Goal: Transaction & Acquisition: Purchase product/service

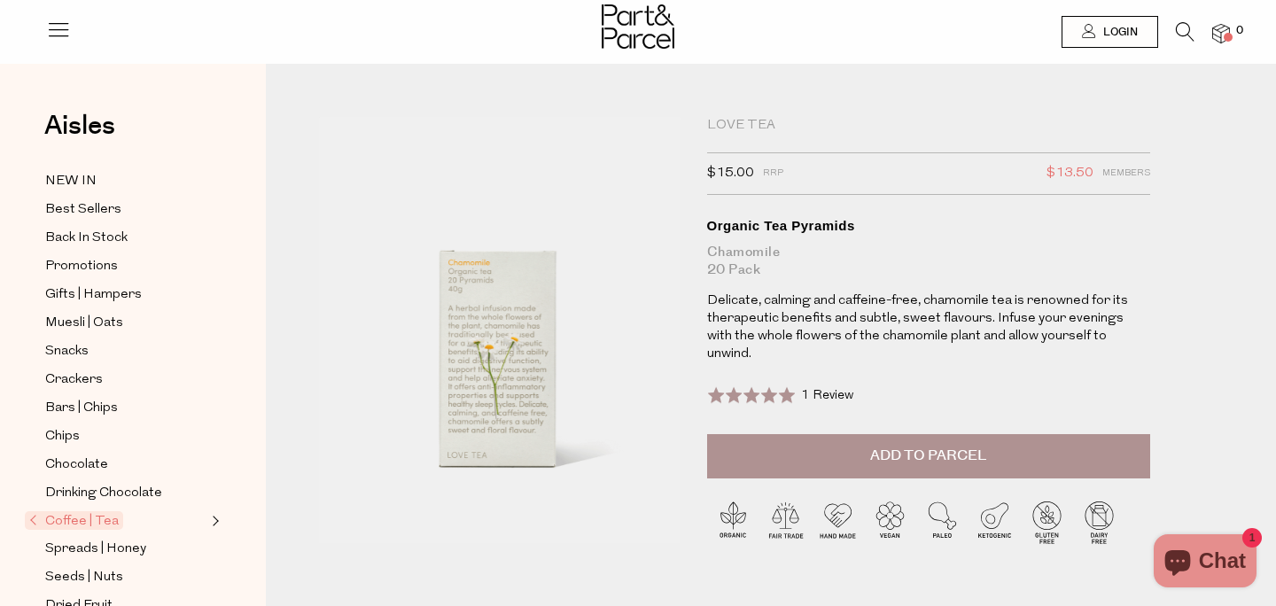
click at [881, 466] on span "Add to Parcel" at bounding box center [928, 456] width 116 height 20
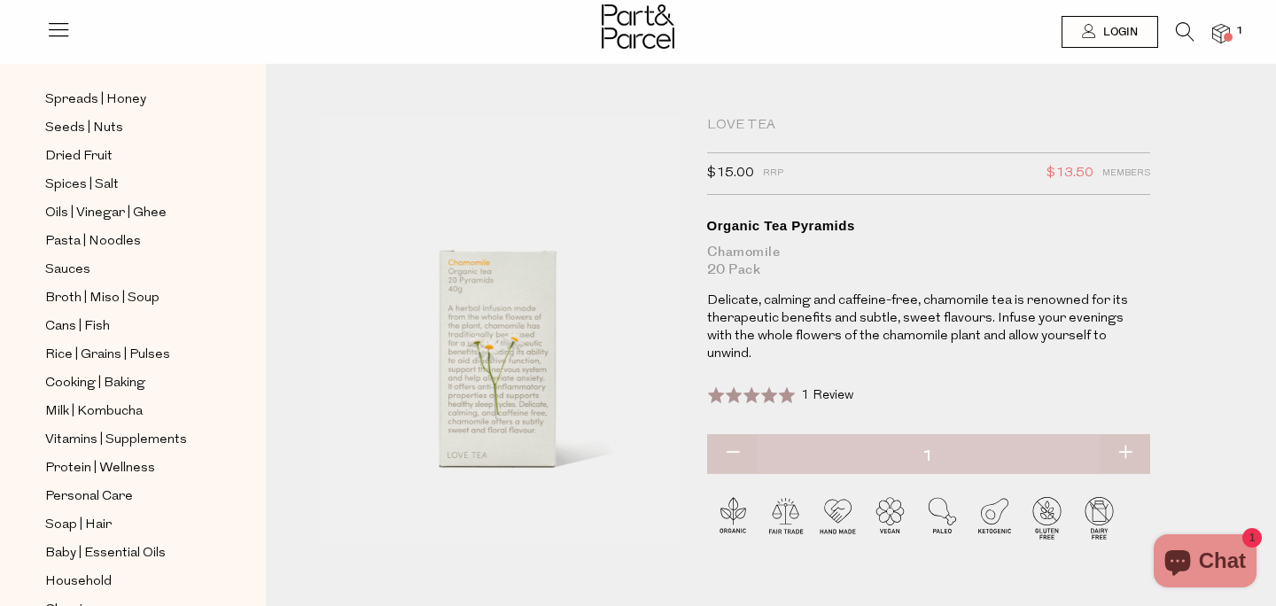
scroll to position [463, 0]
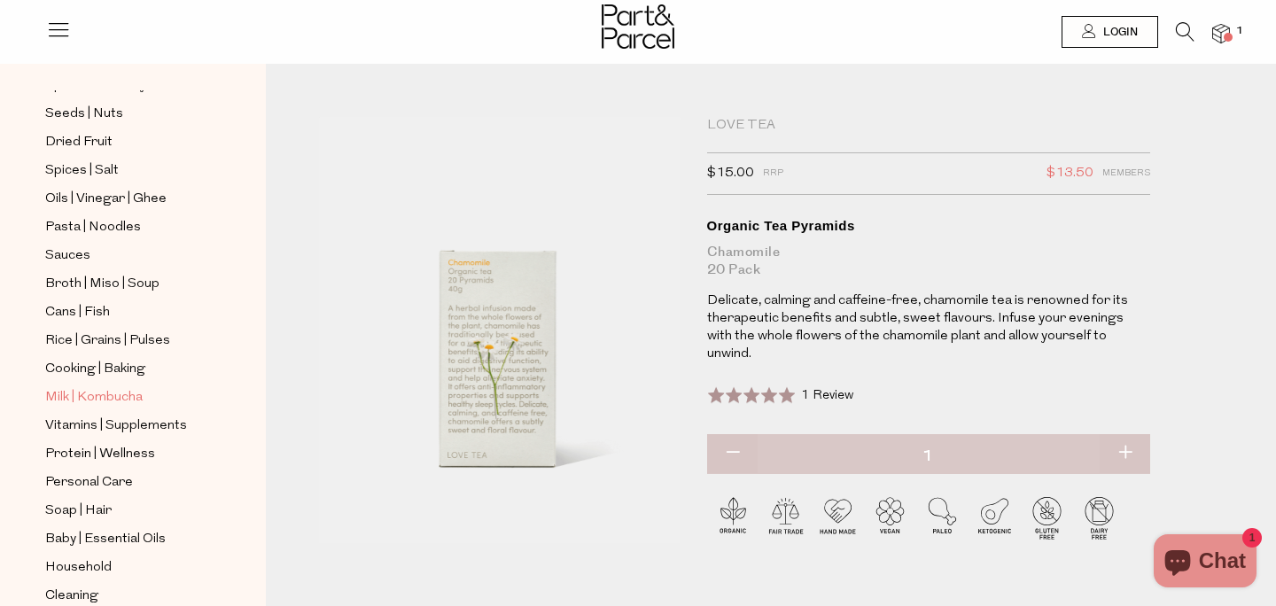
click at [128, 396] on span "Milk | Kombucha" at bounding box center [93, 397] width 97 height 21
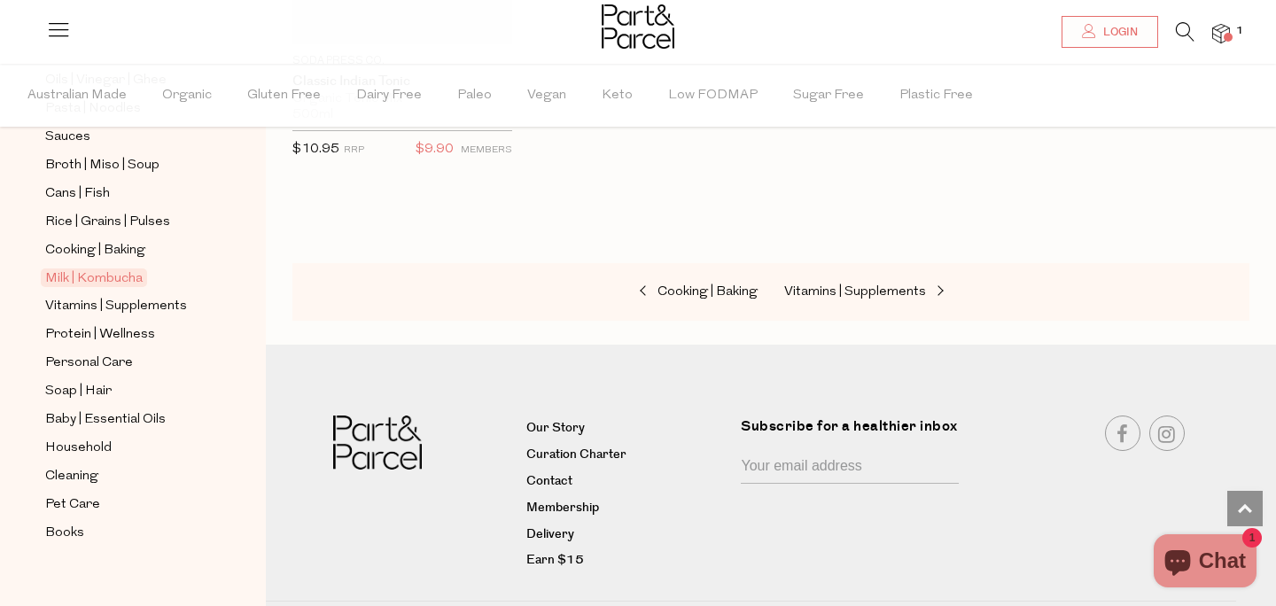
scroll to position [656, 0]
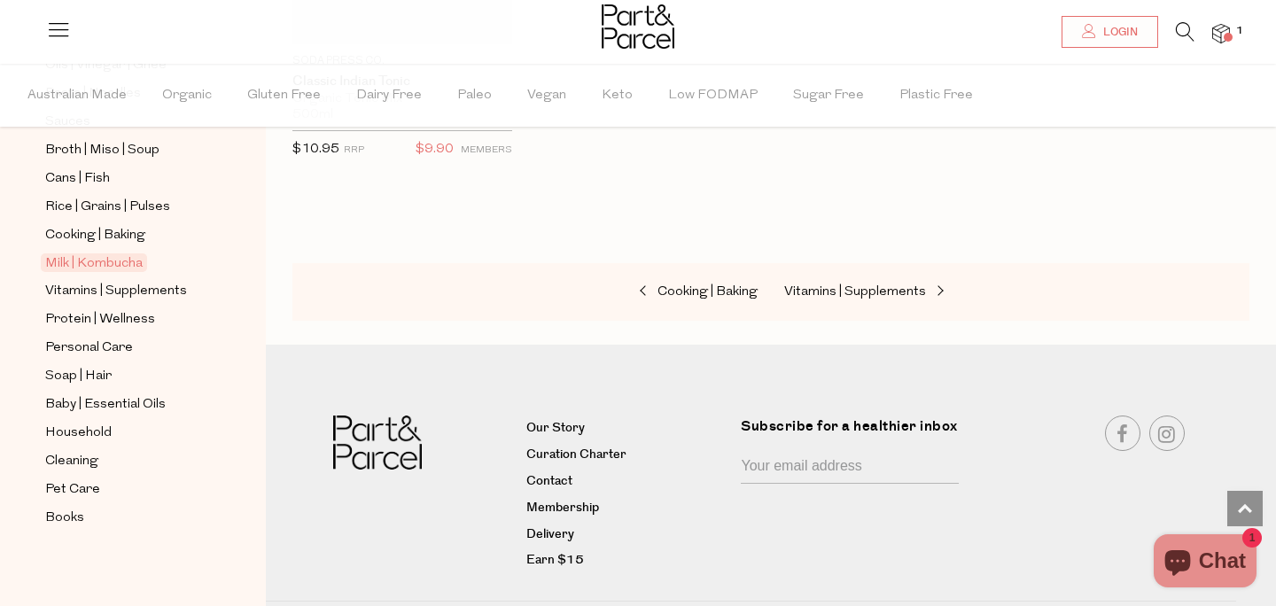
click at [1182, 28] on icon at bounding box center [1185, 31] width 19 height 19
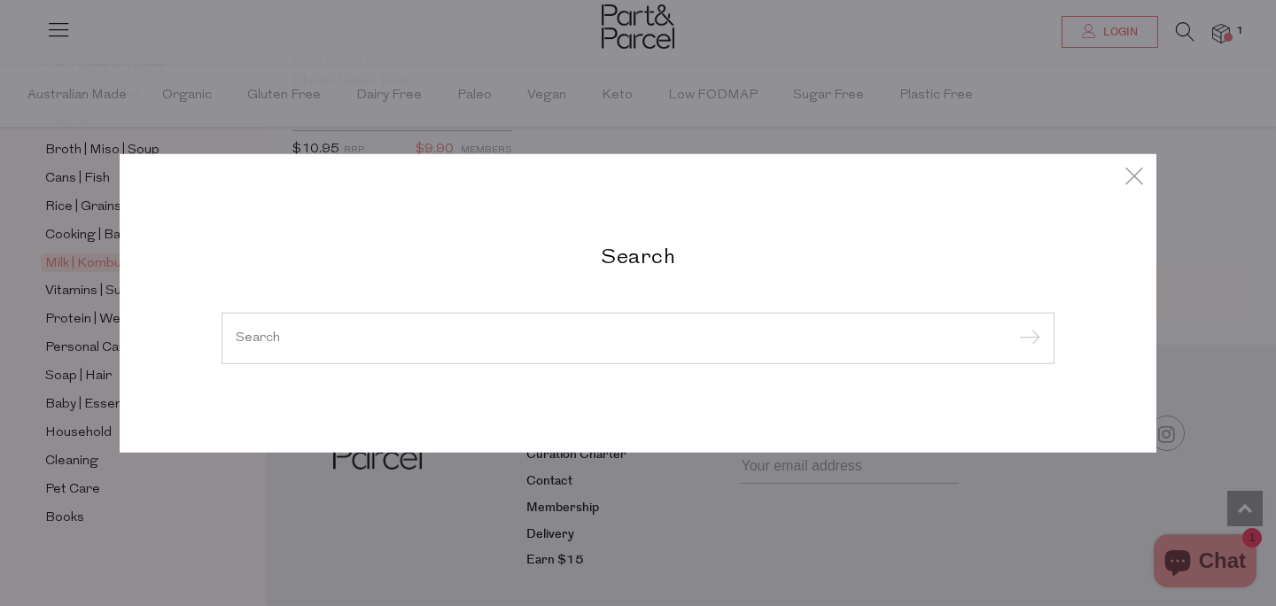
click at [550, 342] on input "search" at bounding box center [638, 337] width 805 height 13
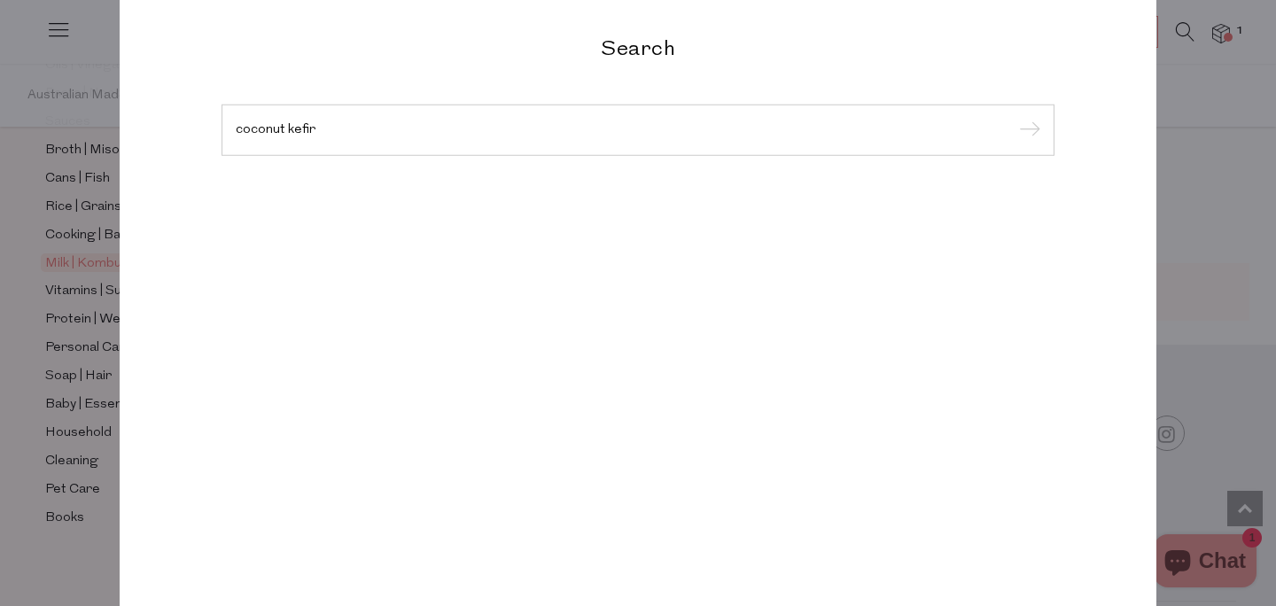
type input "coconut kefir"
click at [1014, 118] on input "submit" at bounding box center [1027, 131] width 27 height 27
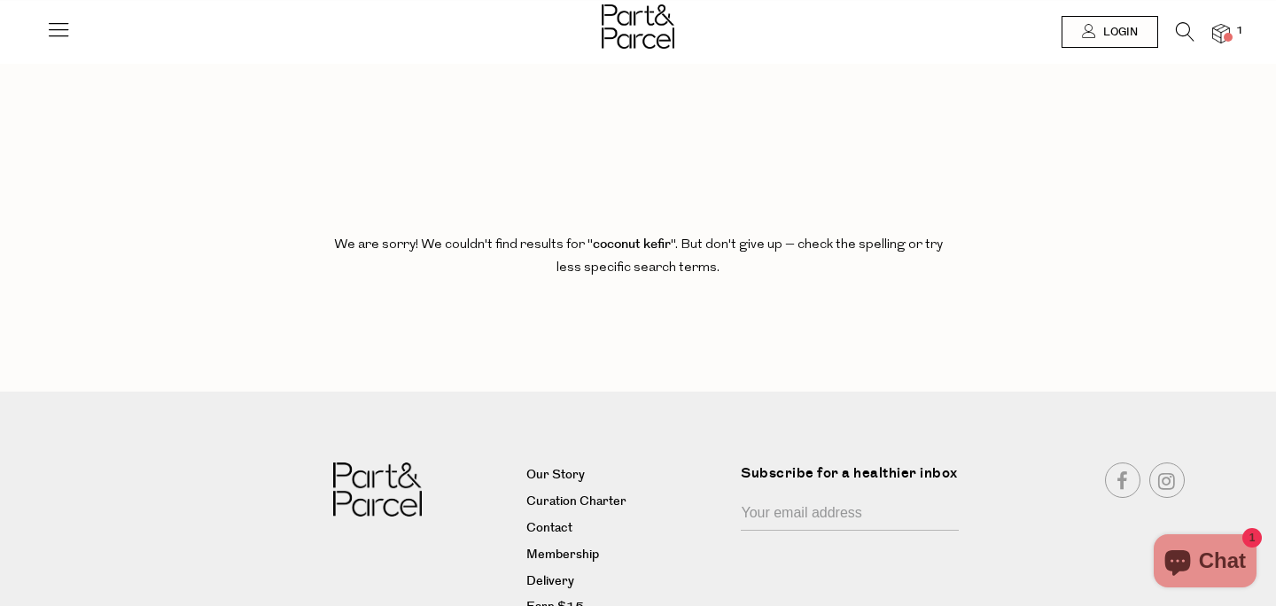
click at [1180, 21] on div at bounding box center [638, 29] width 1276 height 58
click at [1180, 27] on icon at bounding box center [1185, 31] width 19 height 19
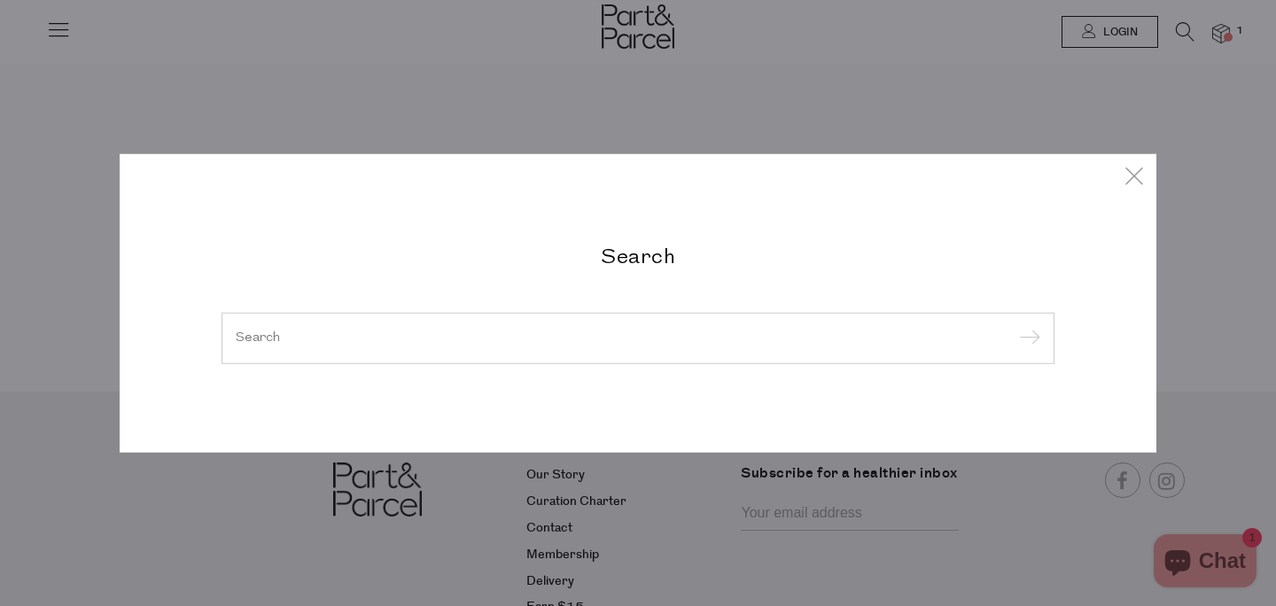
click at [711, 282] on div "Search" at bounding box center [638, 303] width 860 height 121
click at [621, 339] on input "search" at bounding box center [638, 337] width 805 height 13
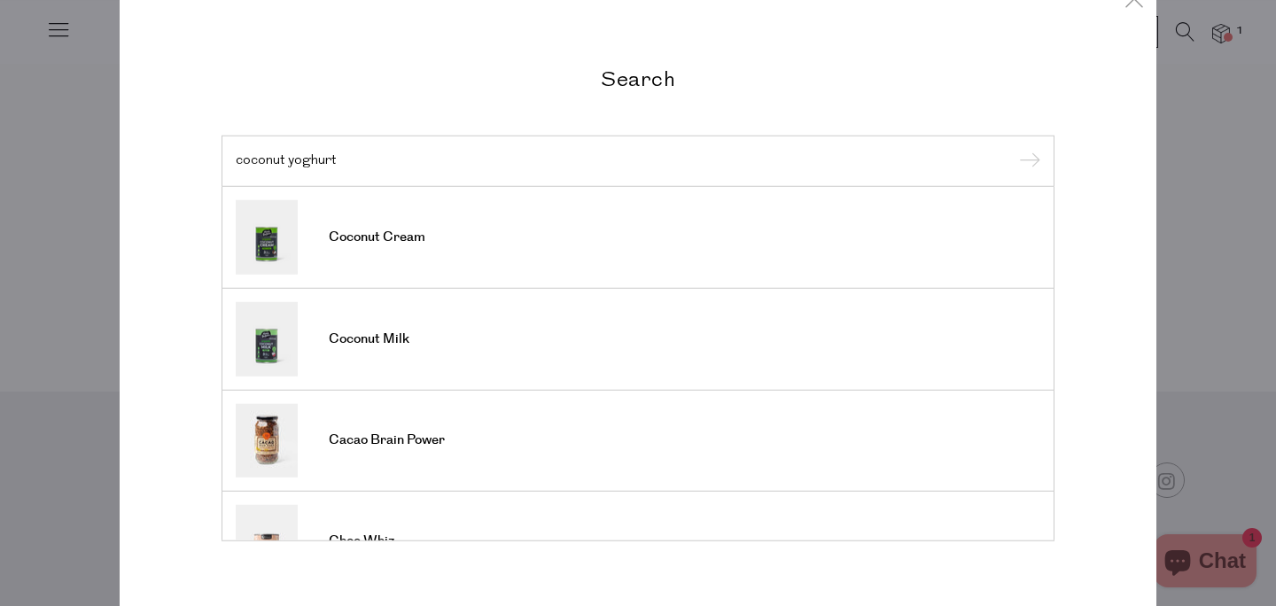
type input "coconut yoghurt"
click at [1014, 149] on input "submit" at bounding box center [1027, 162] width 27 height 27
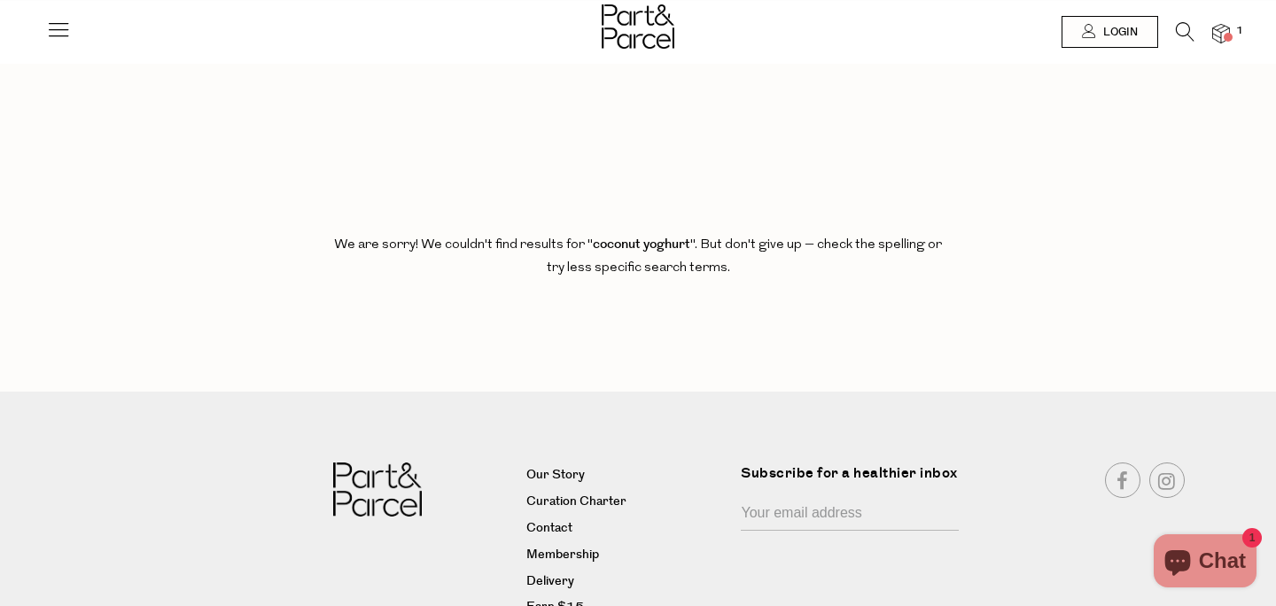
click at [1177, 23] on icon at bounding box center [1185, 31] width 19 height 19
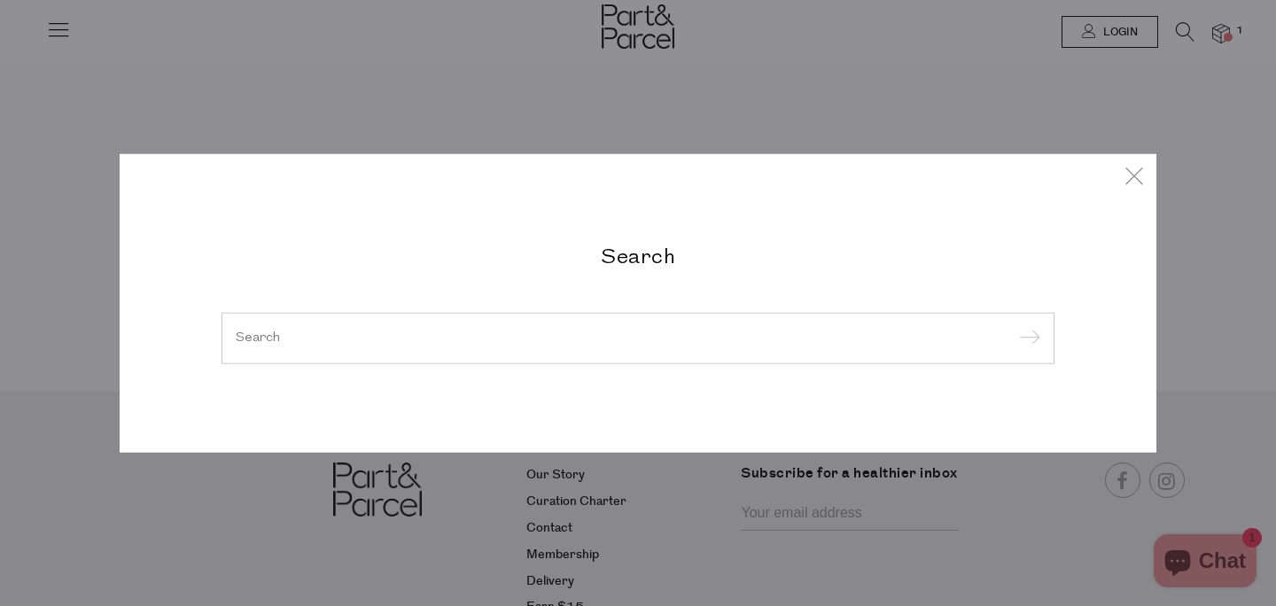
click at [544, 338] on input "search" at bounding box center [638, 337] width 805 height 13
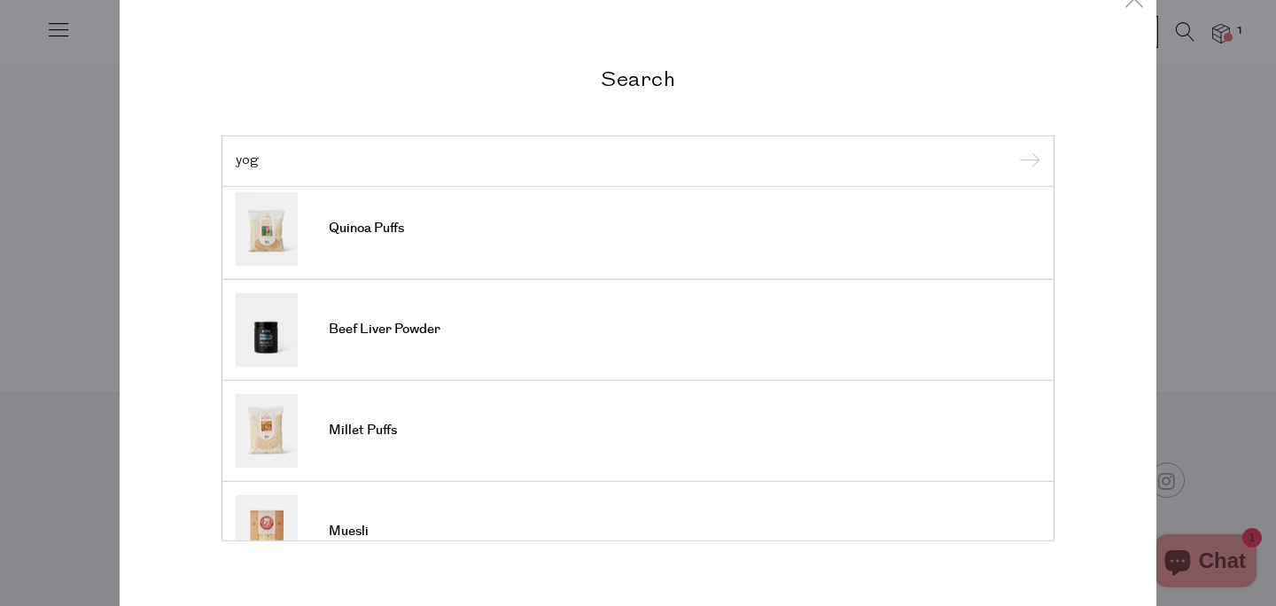
scroll to position [658, 0]
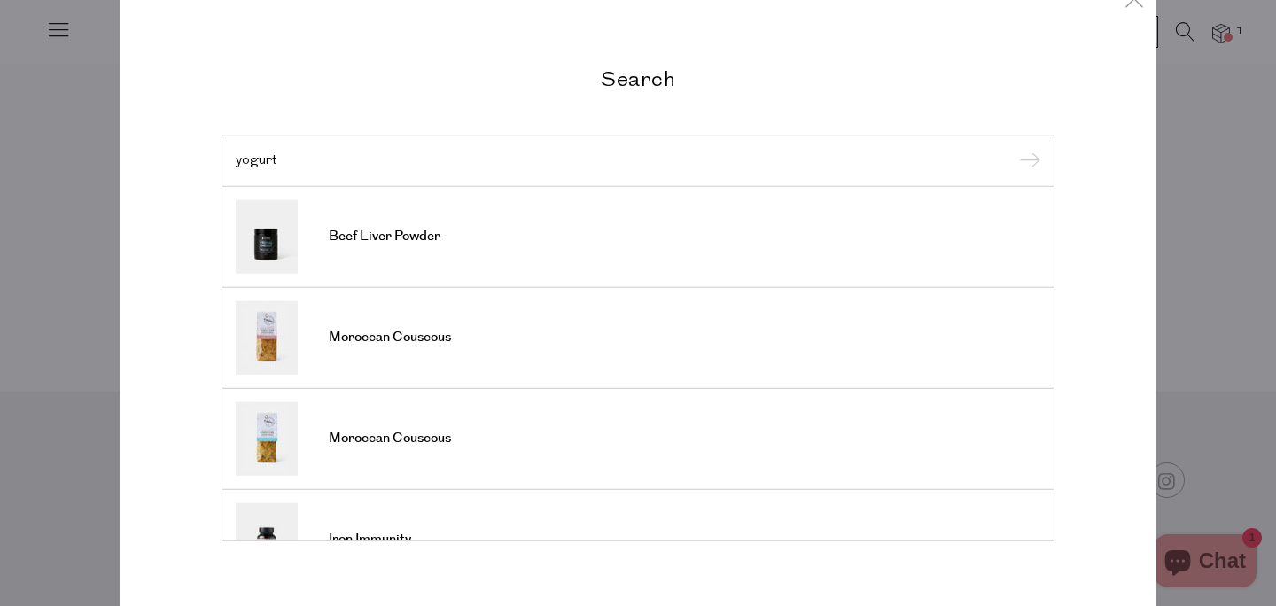
type input "yogurt"
click at [1014, 149] on input "submit" at bounding box center [1027, 162] width 27 height 27
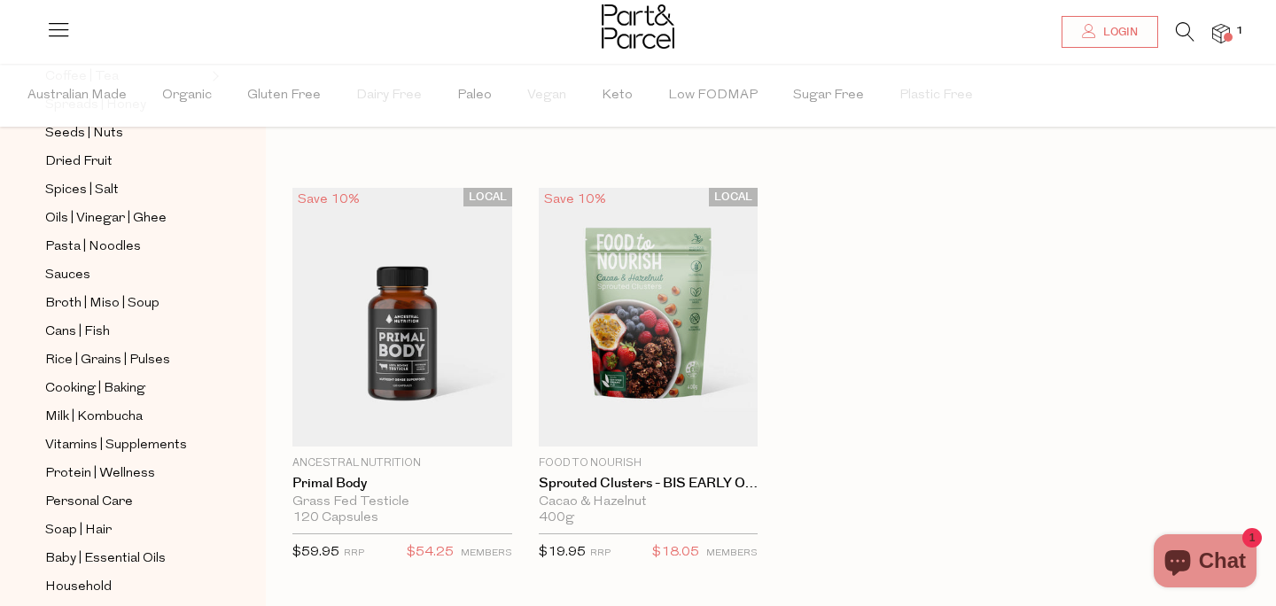
scroll to position [509, 0]
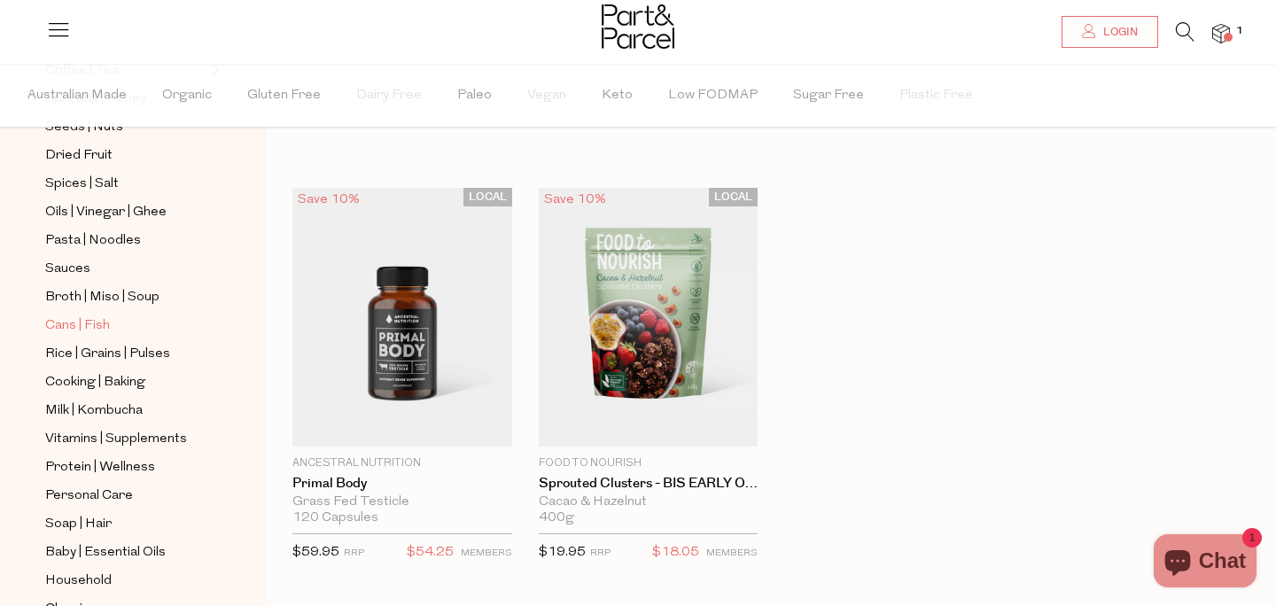
click at [81, 331] on span "Cans | Fish" at bounding box center [77, 325] width 65 height 21
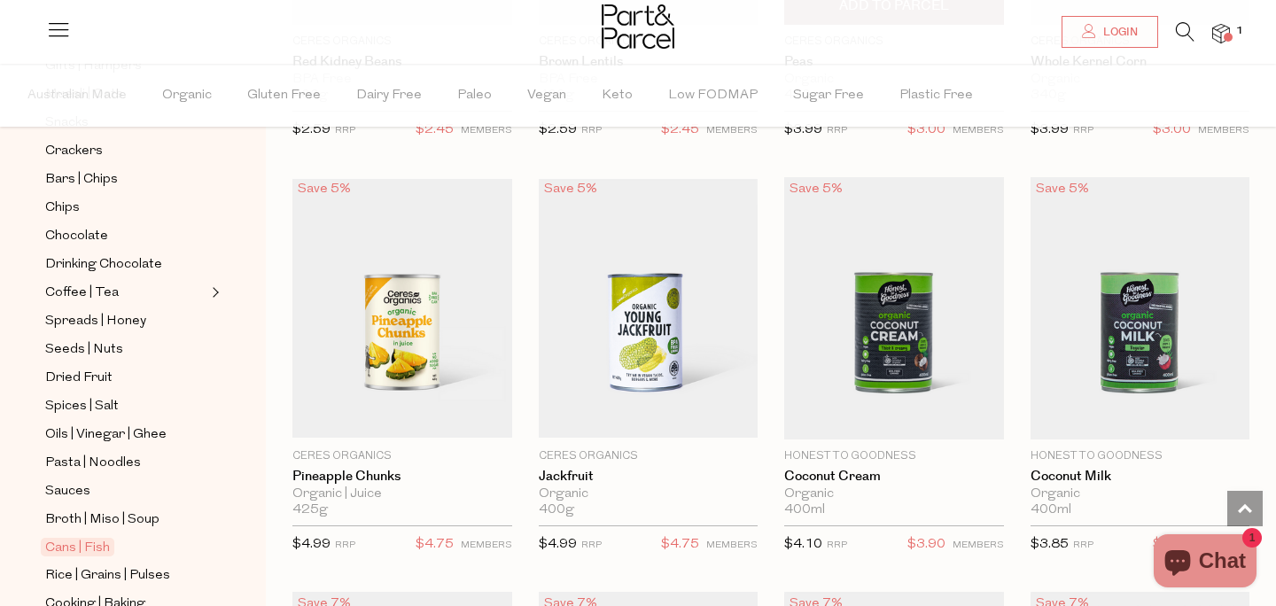
scroll to position [1291, 0]
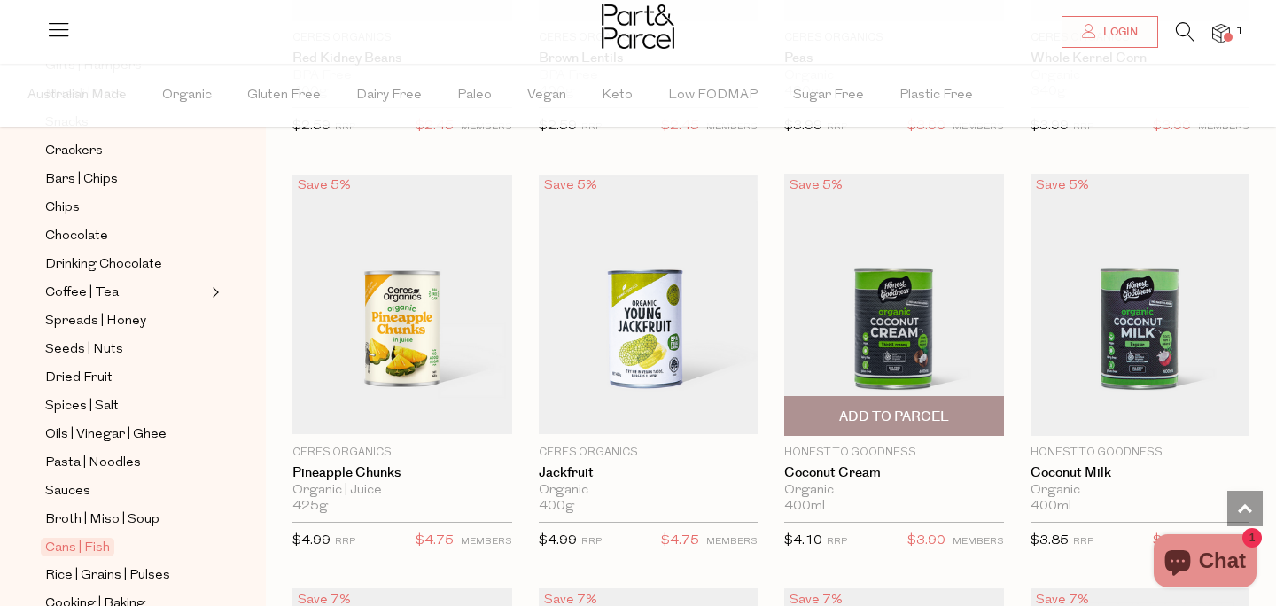
click at [903, 408] on span "Add To Parcel" at bounding box center [894, 417] width 110 height 19
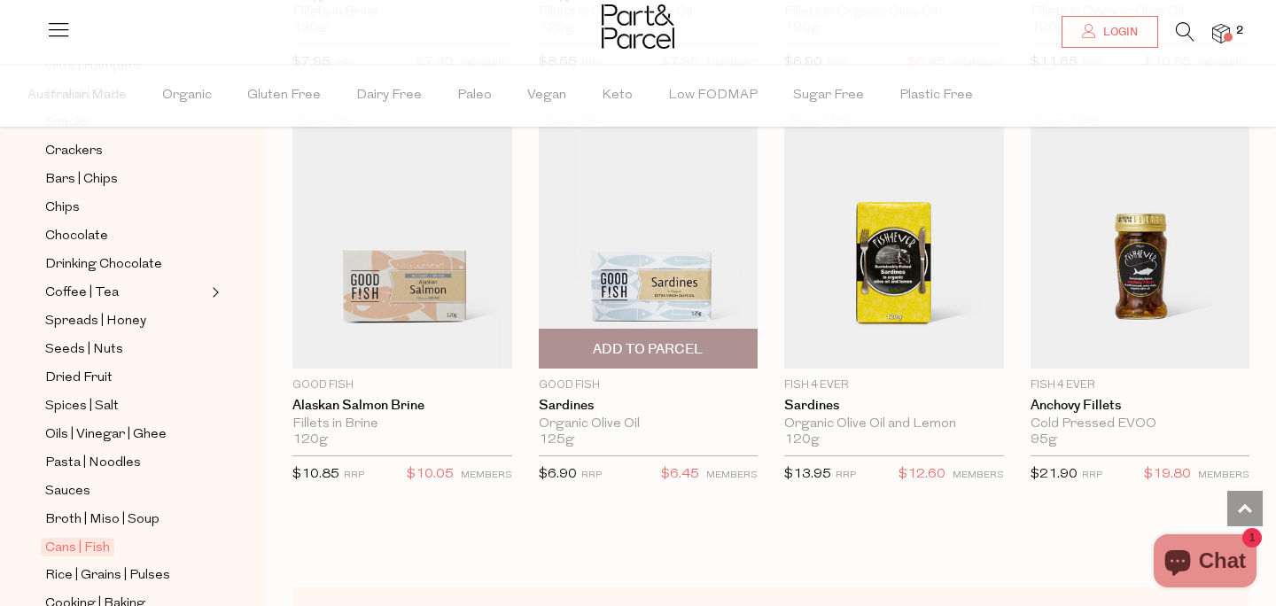
scroll to position [2176, 0]
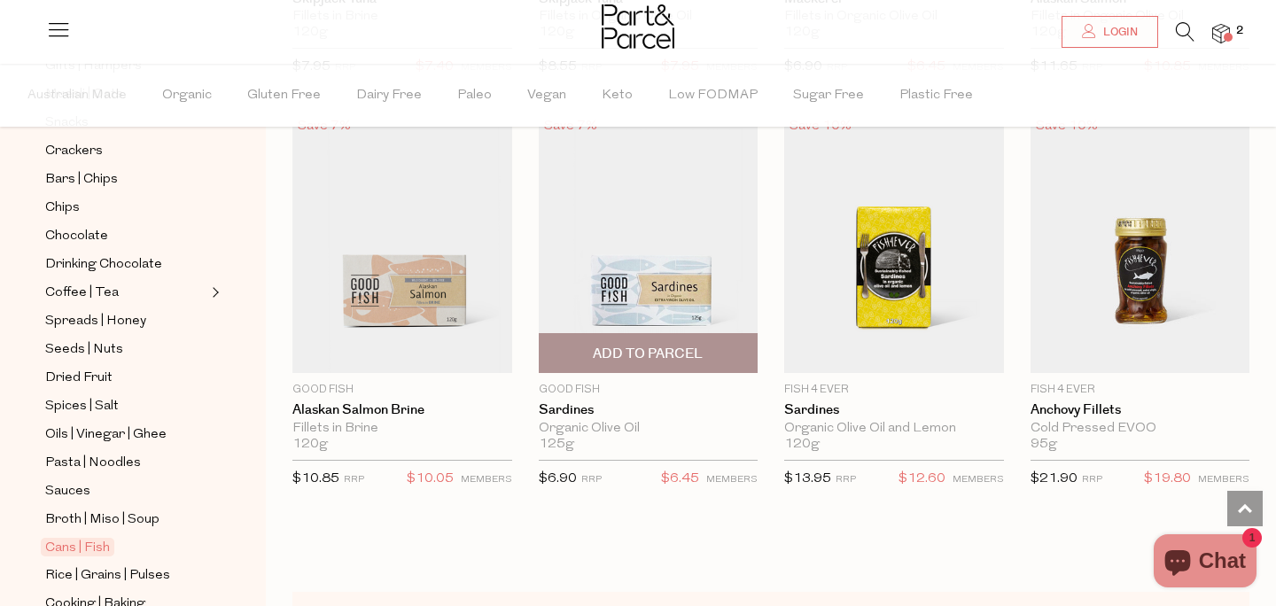
click at [660, 366] on span "Add To Parcel" at bounding box center [648, 353] width 209 height 38
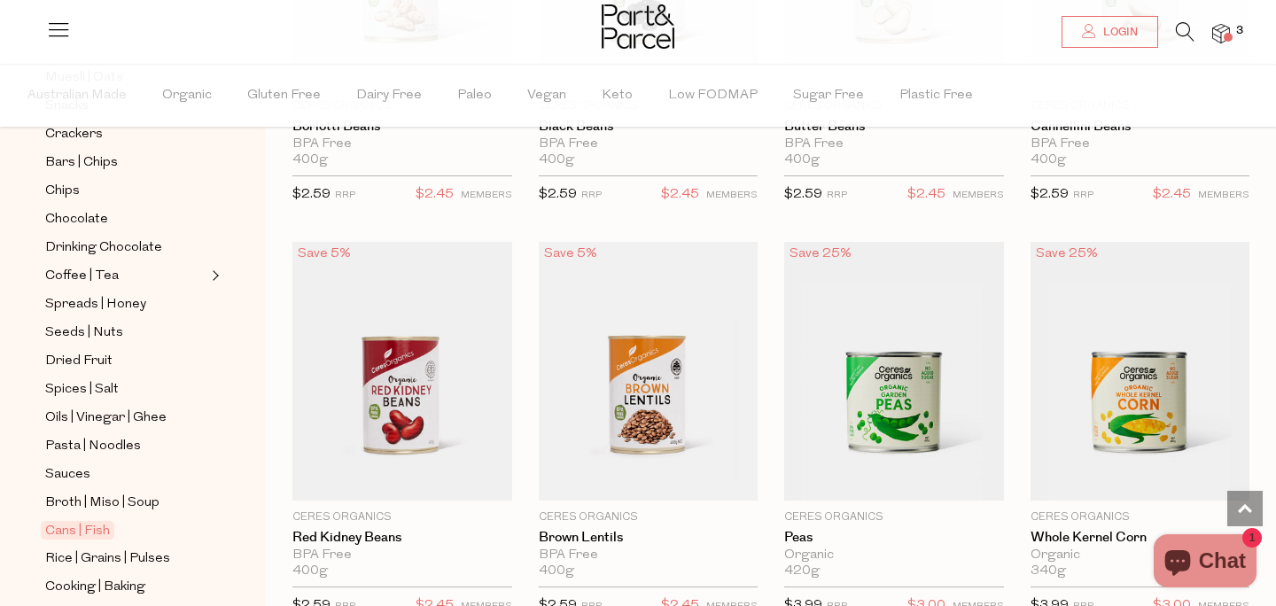
scroll to position [0, 0]
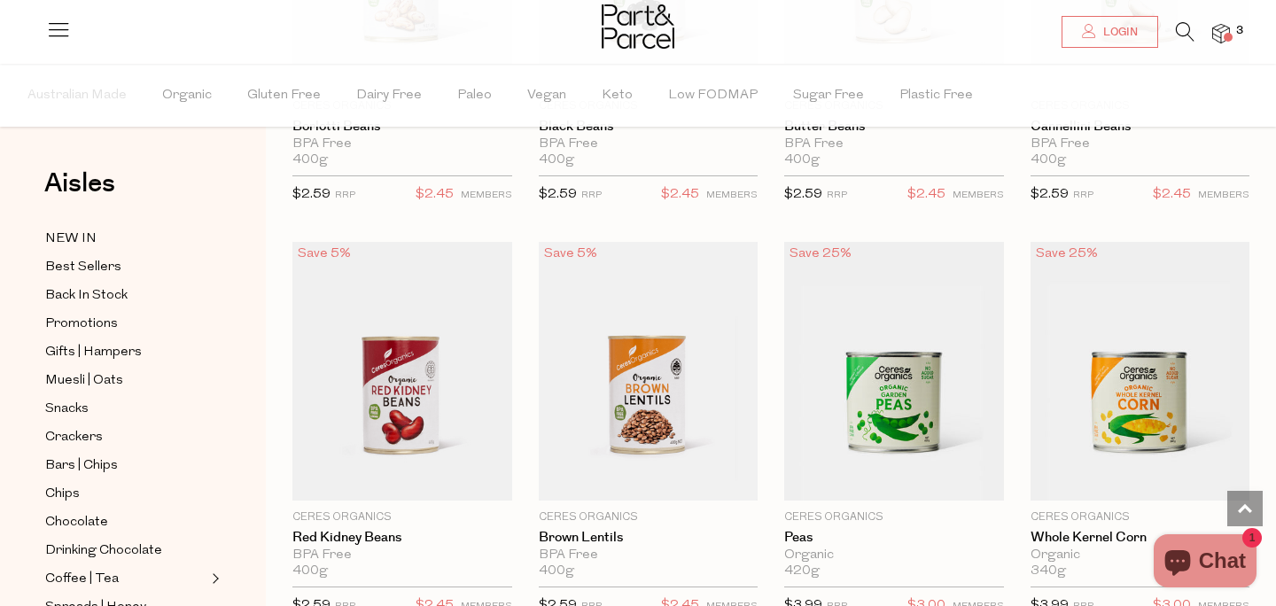
click at [1224, 30] on img at bounding box center [1221, 34] width 18 height 20
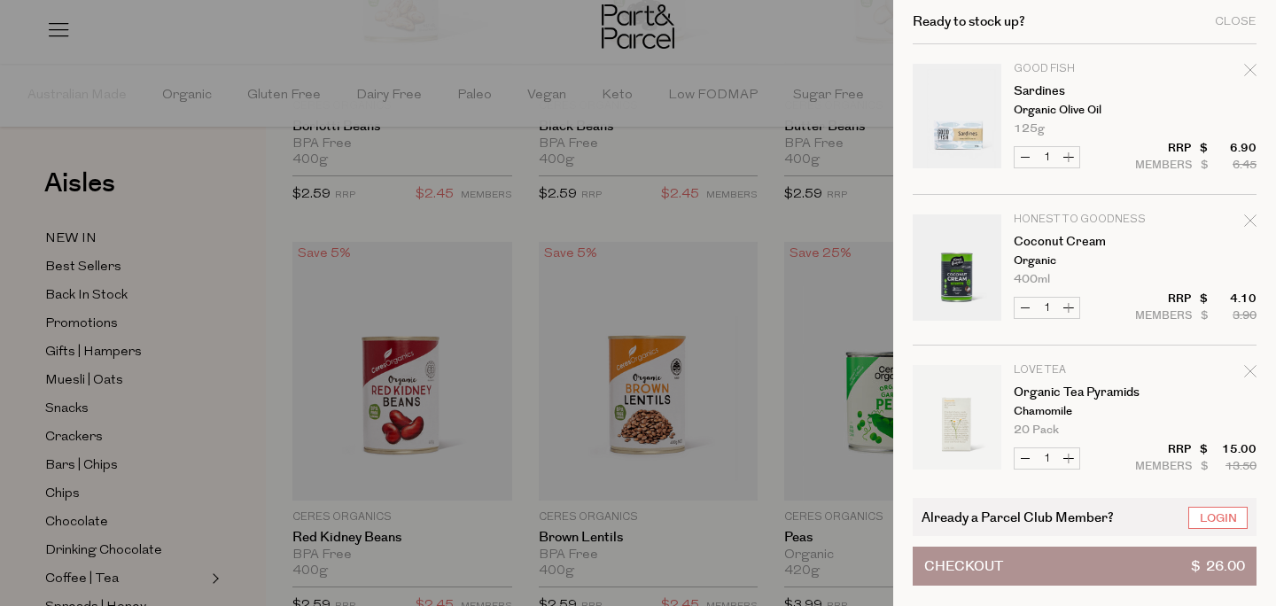
click at [1074, 157] on button "Increase Sardines" at bounding box center [1068, 157] width 21 height 20
type input "2"
click at [1064, 308] on button "Increase Coconut Cream" at bounding box center [1068, 308] width 21 height 20
type input "2"
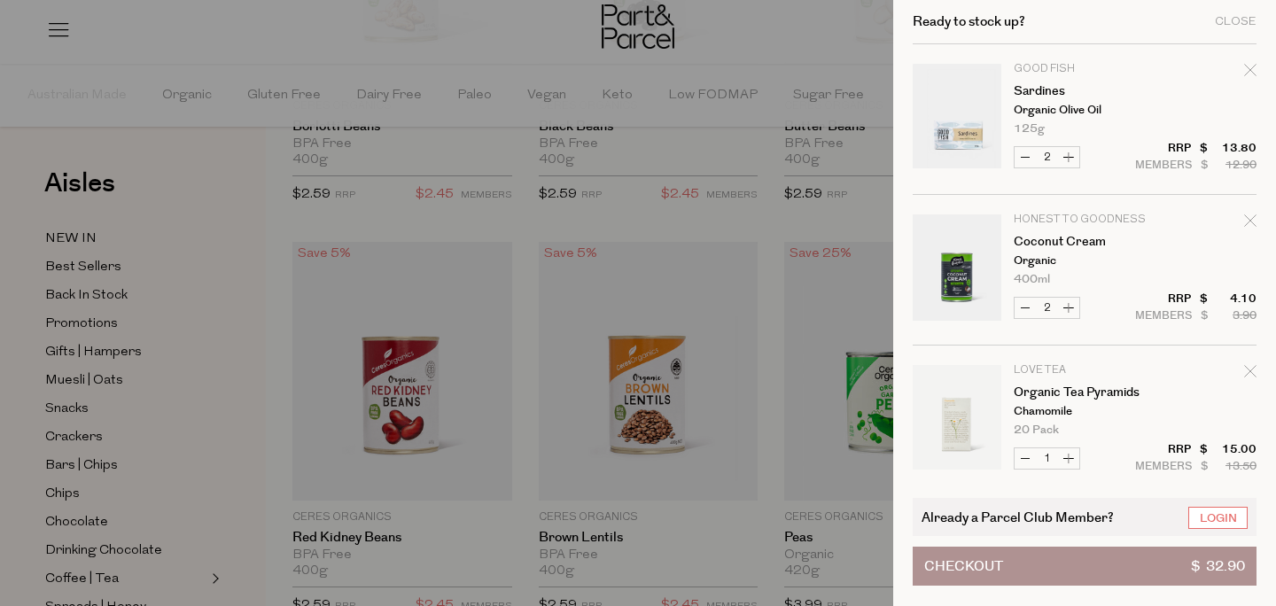
type input "2"
click at [195, 194] on div at bounding box center [638, 303] width 1276 height 606
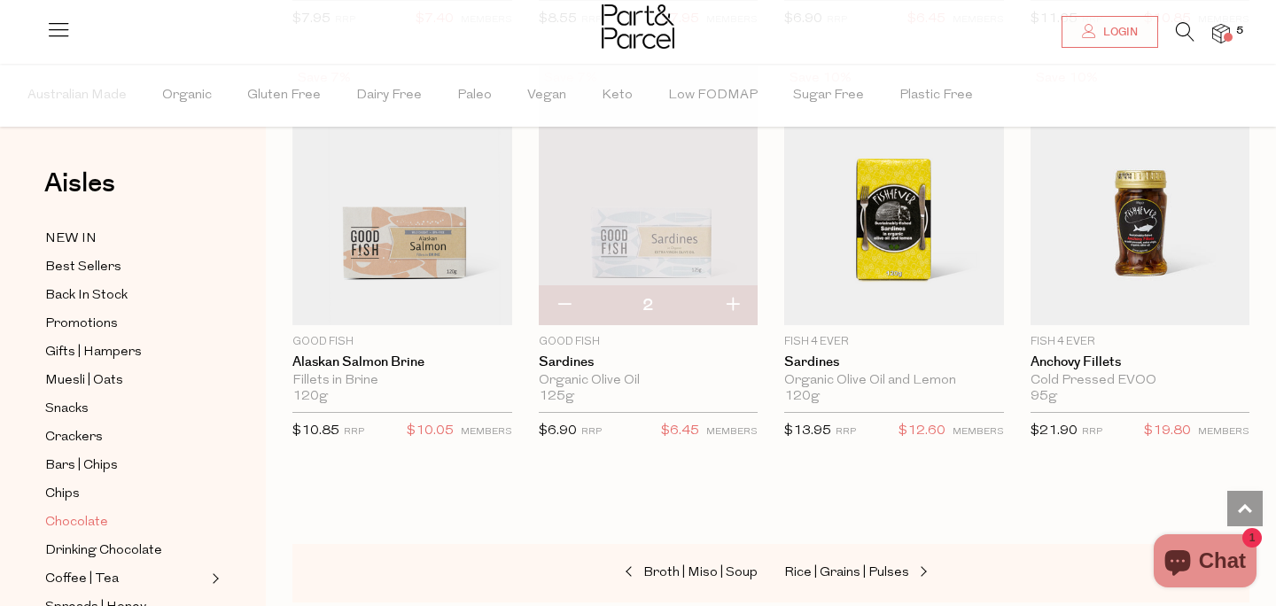
click at [74, 515] on span "Chocolate" at bounding box center [76, 522] width 63 height 21
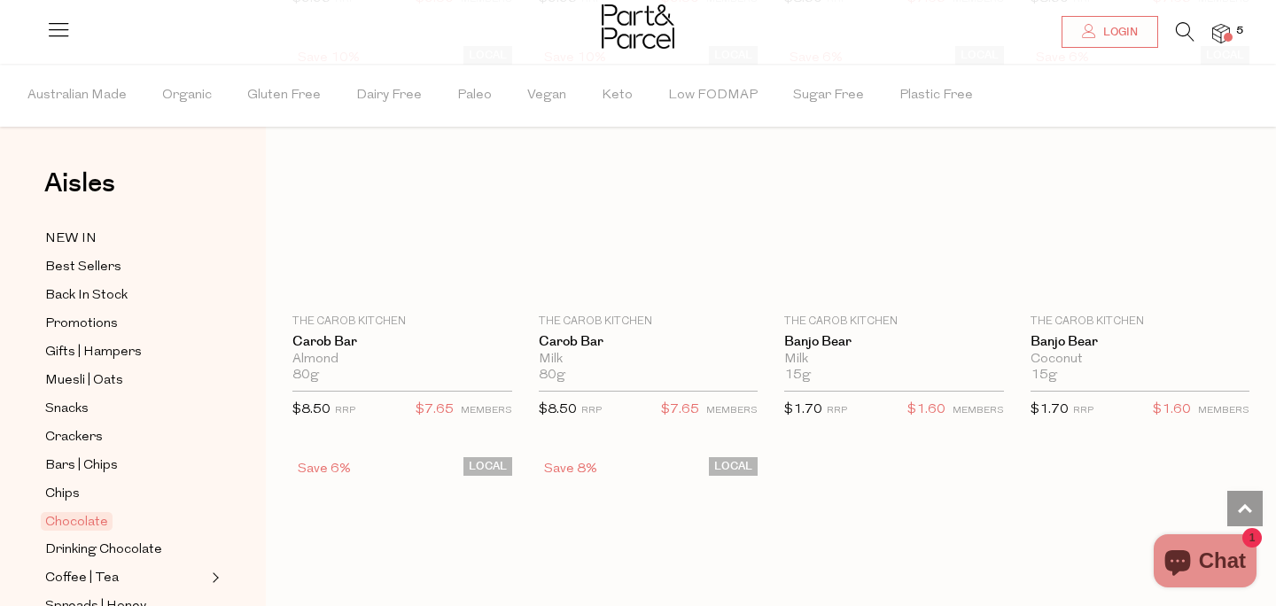
scroll to position [4758, 0]
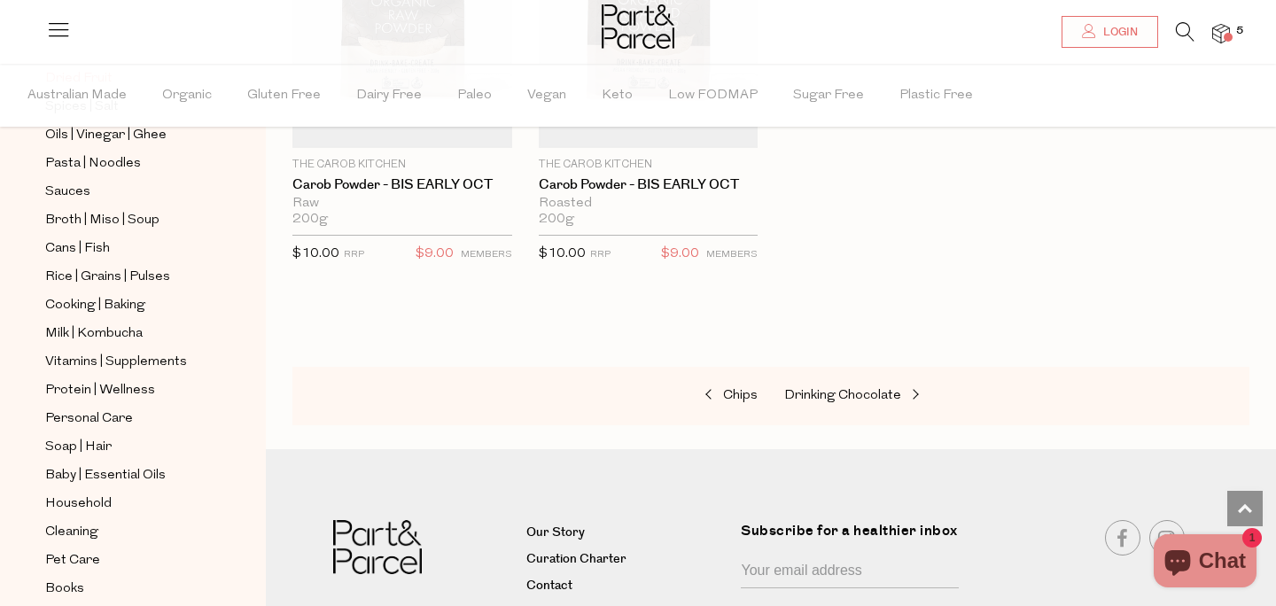
scroll to position [656, 0]
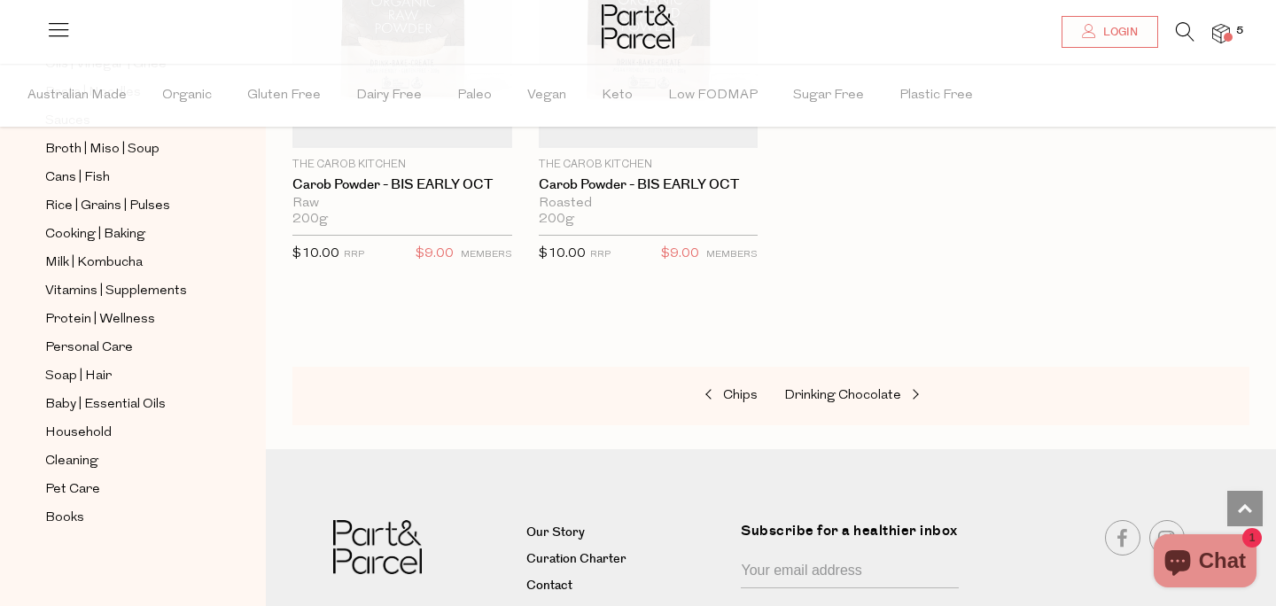
click at [1217, 30] on img at bounding box center [1221, 34] width 18 height 20
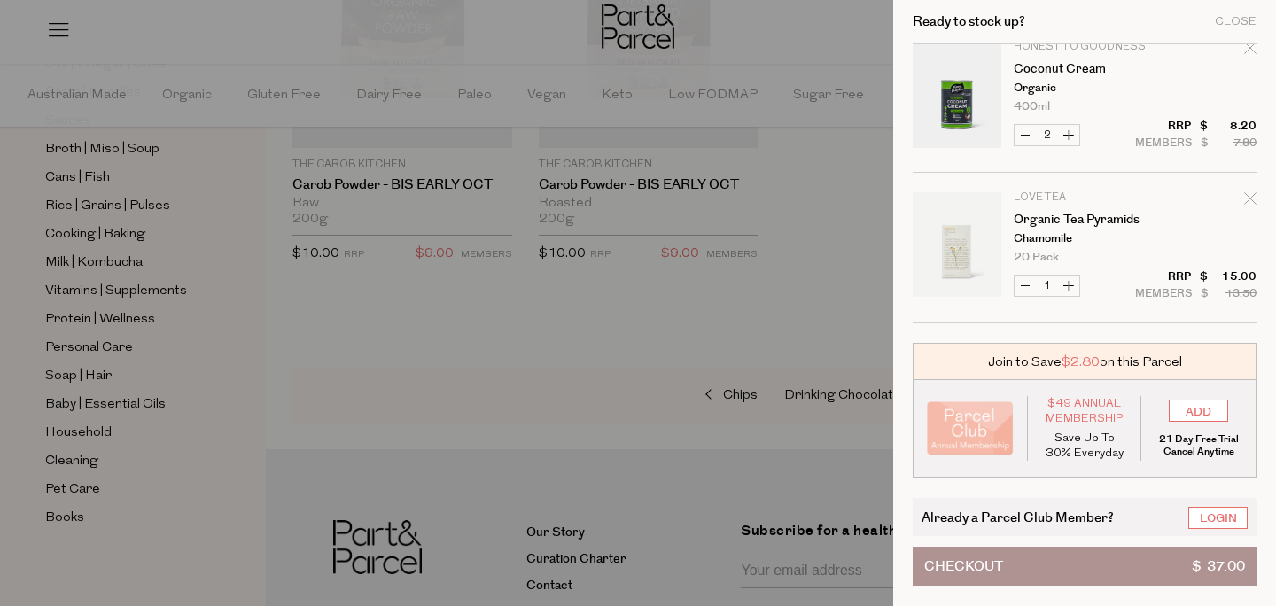
scroll to position [0, 0]
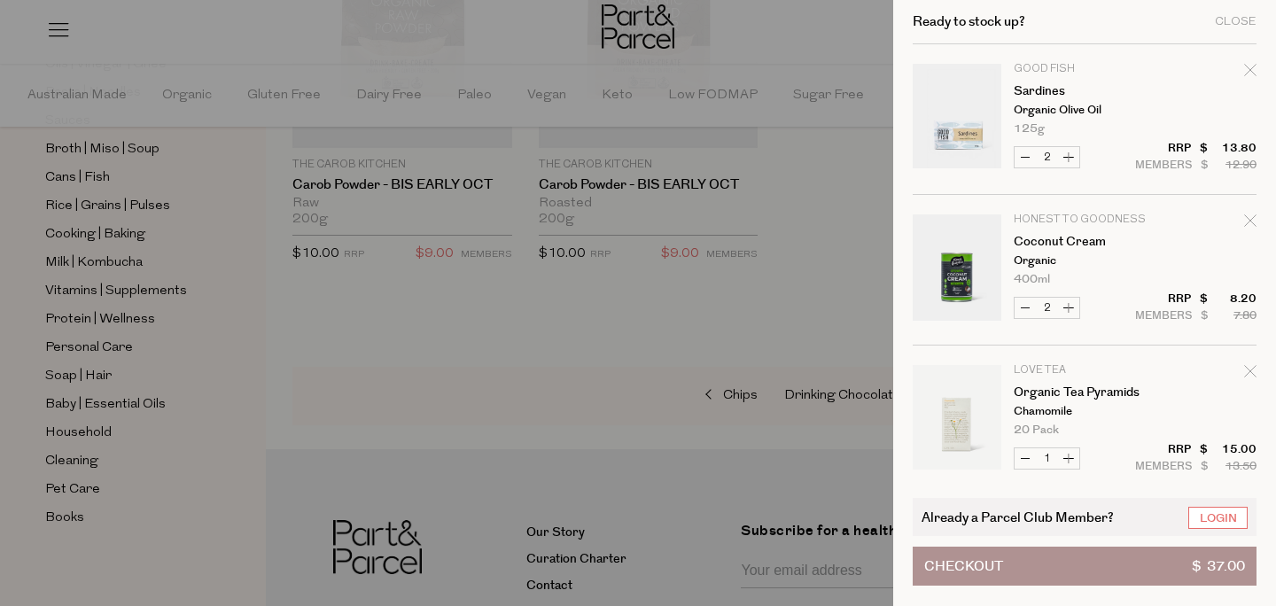
click at [255, 418] on div at bounding box center [638, 303] width 1276 height 606
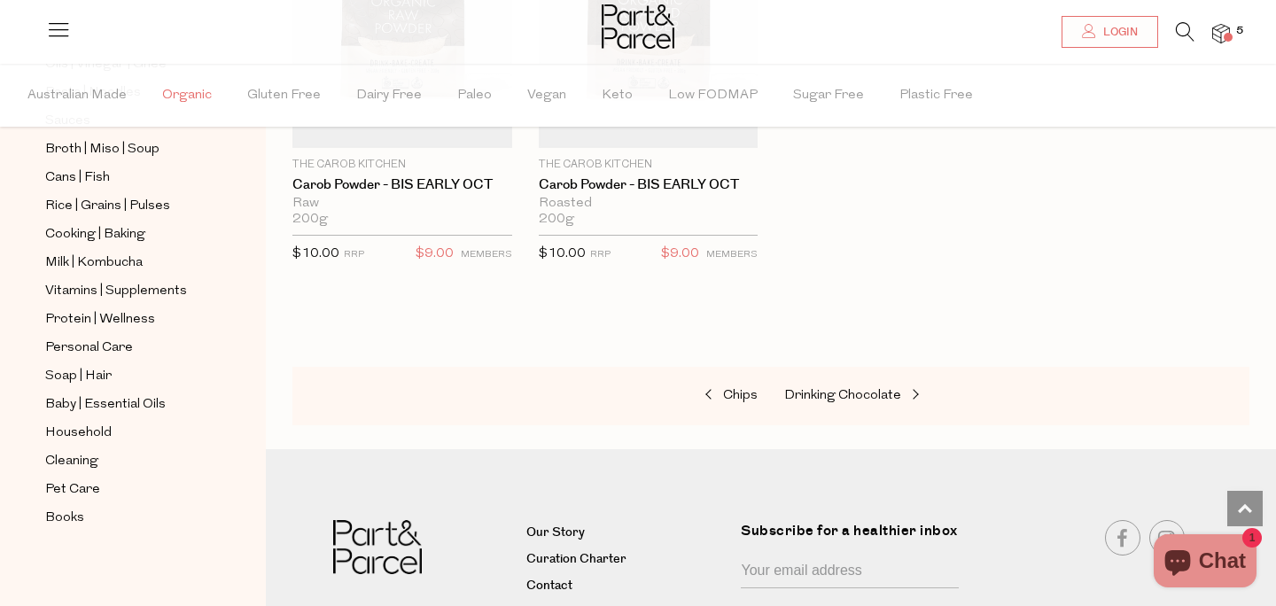
click at [180, 93] on span "Organic" at bounding box center [187, 96] width 50 height 62
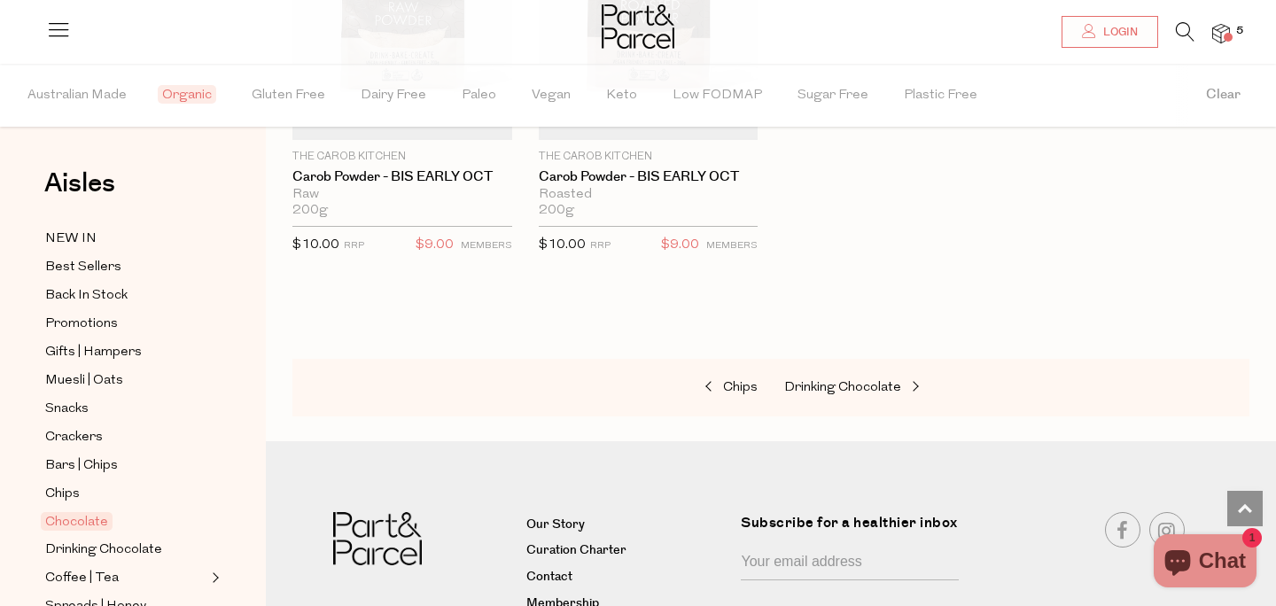
scroll to position [5875, 0]
